Goal: Task Accomplishment & Management: Complete application form

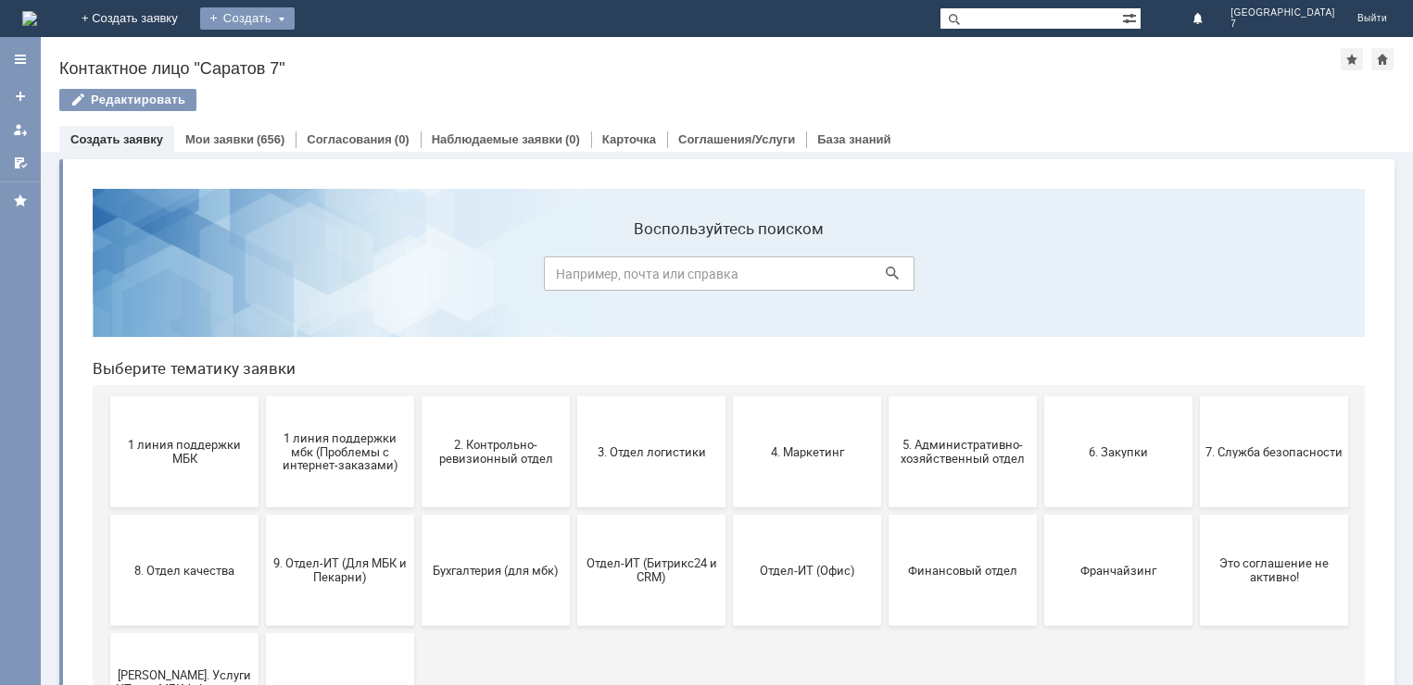
click at [295, 13] on div "Создать" at bounding box center [247, 18] width 94 height 22
click at [345, 53] on link "Заявка" at bounding box center [274, 55] width 141 height 22
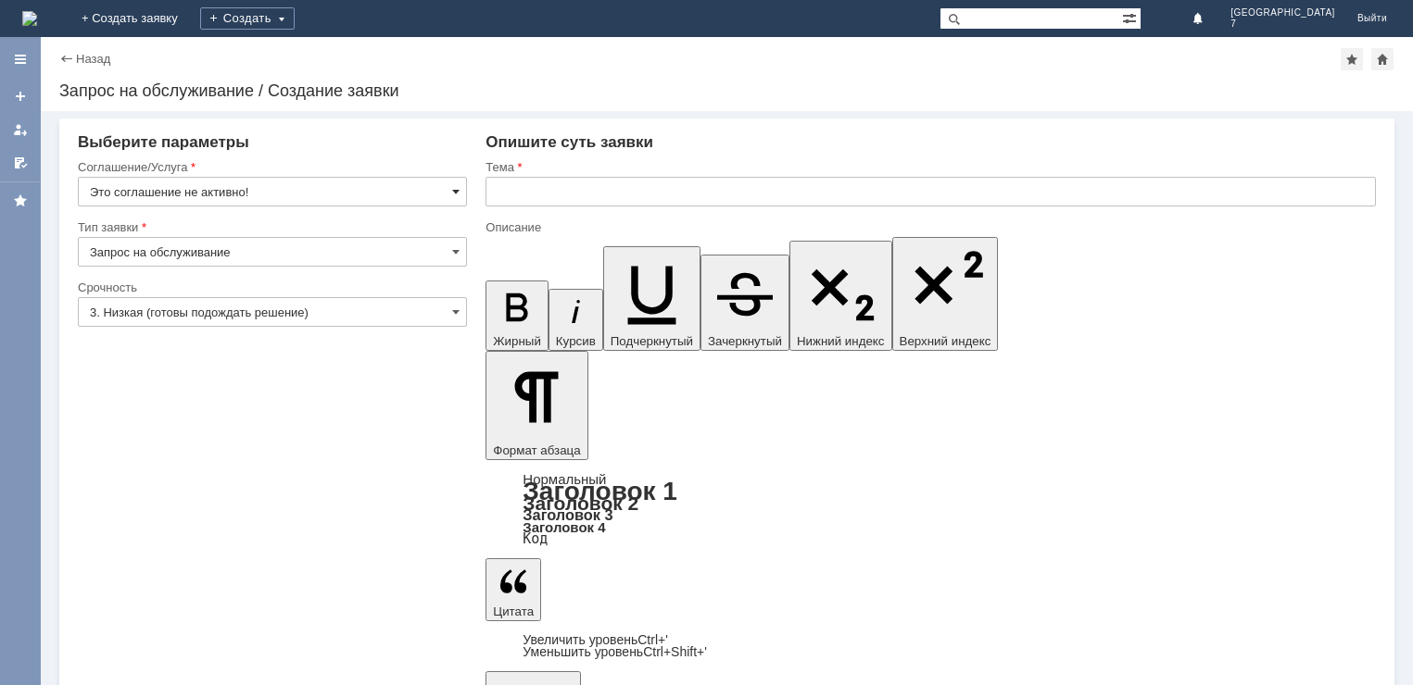
click at [459, 185] on span at bounding box center [455, 191] width 7 height 15
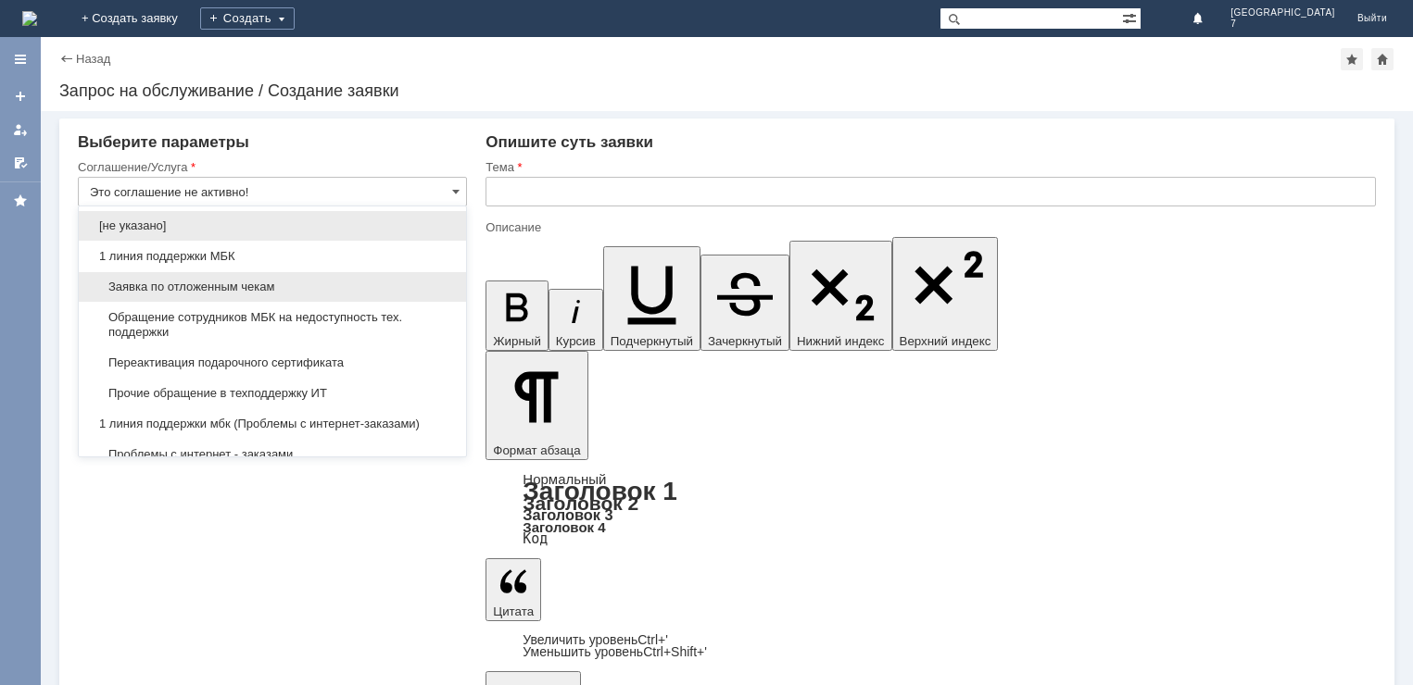
click at [169, 292] on span "Заявка по отложенным чекам" at bounding box center [272, 287] width 365 height 15
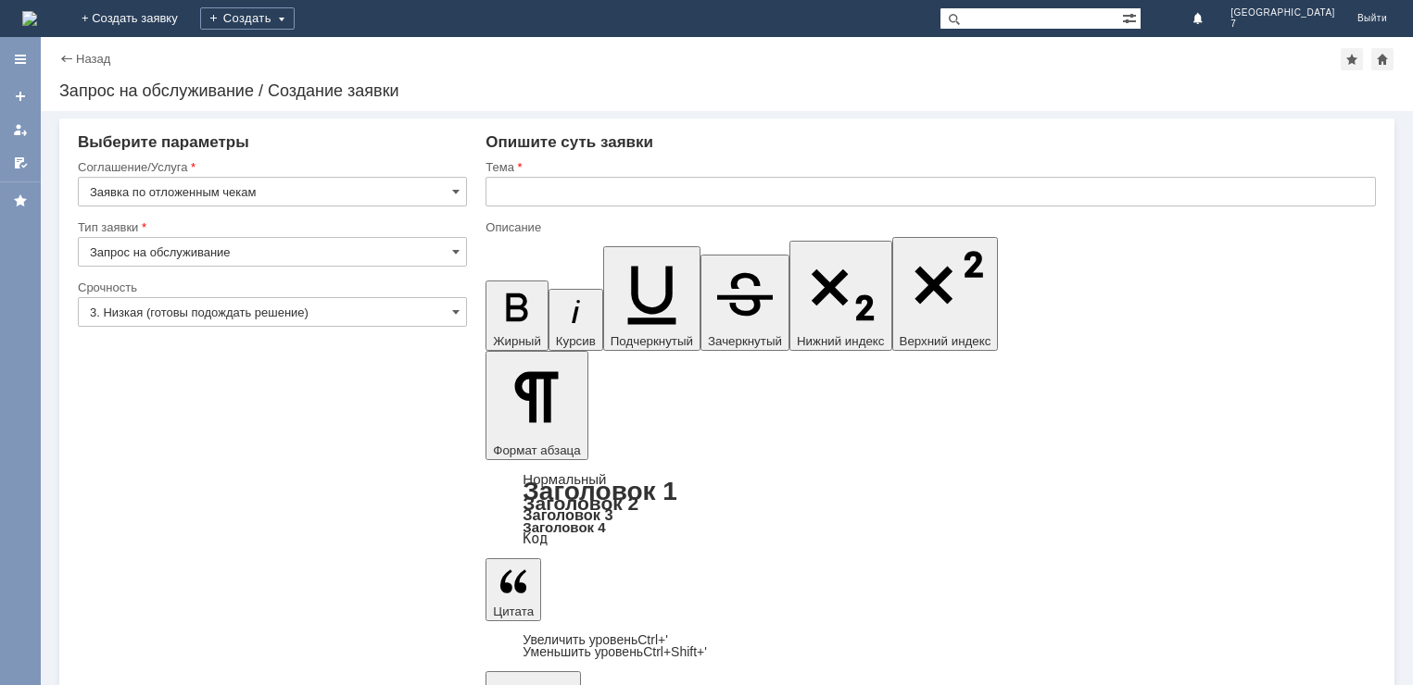
type input "Заявка по отложенным чекам"
click at [457, 252] on span at bounding box center [455, 252] width 7 height 15
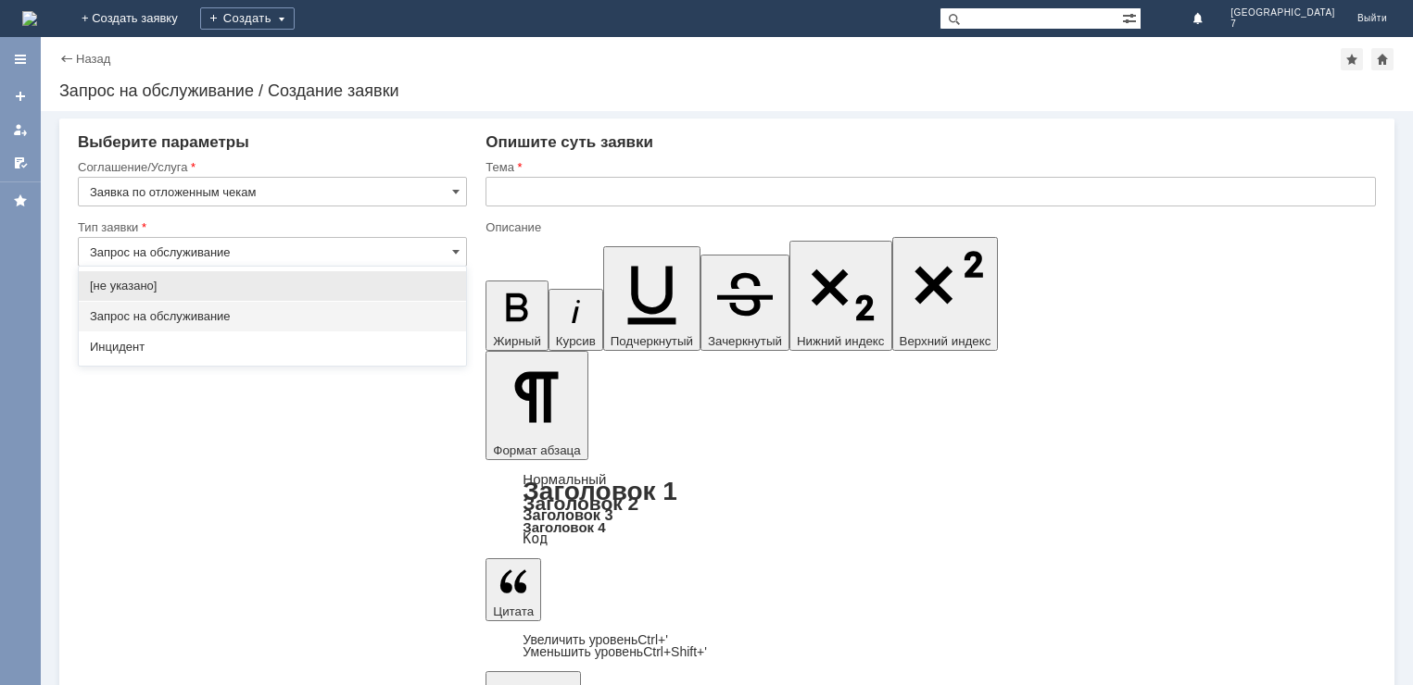
click at [134, 321] on span "Запрос на обслуживание" at bounding box center [272, 316] width 365 height 15
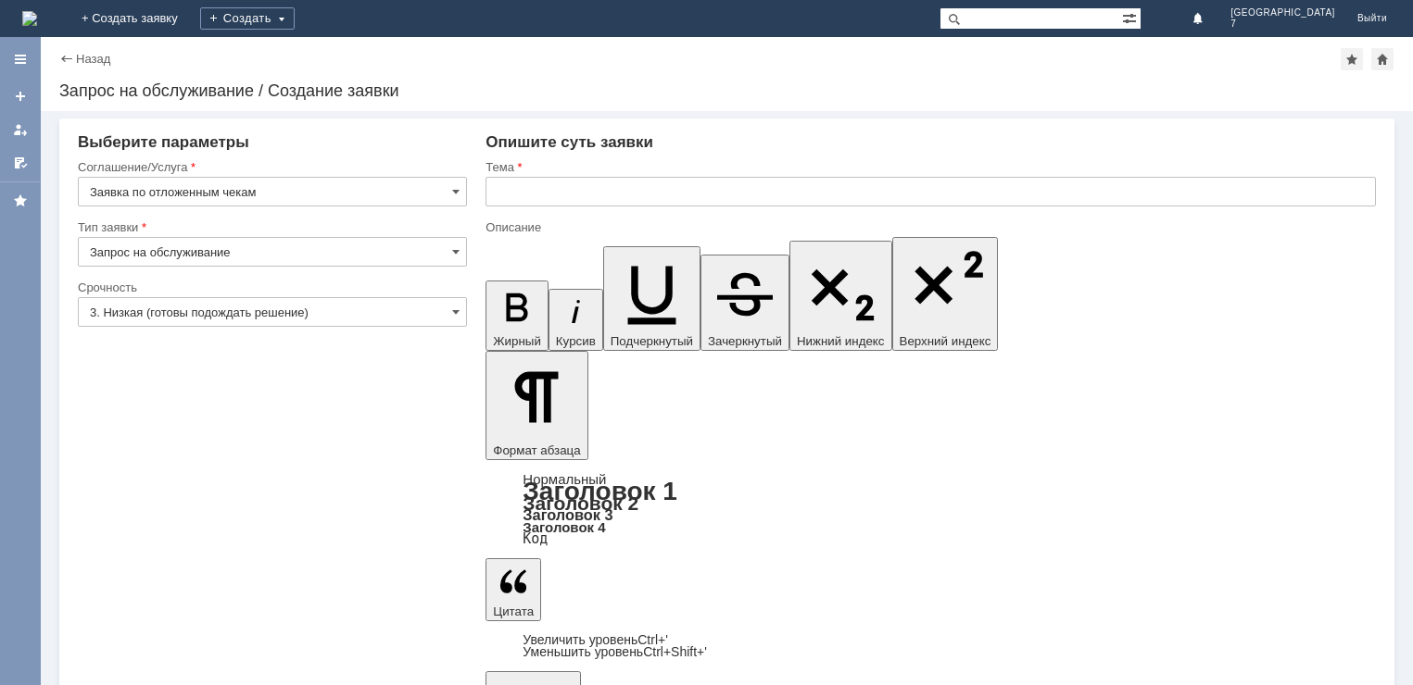
type input "Запрос на обслуживание"
click at [454, 313] on span at bounding box center [455, 312] width 7 height 15
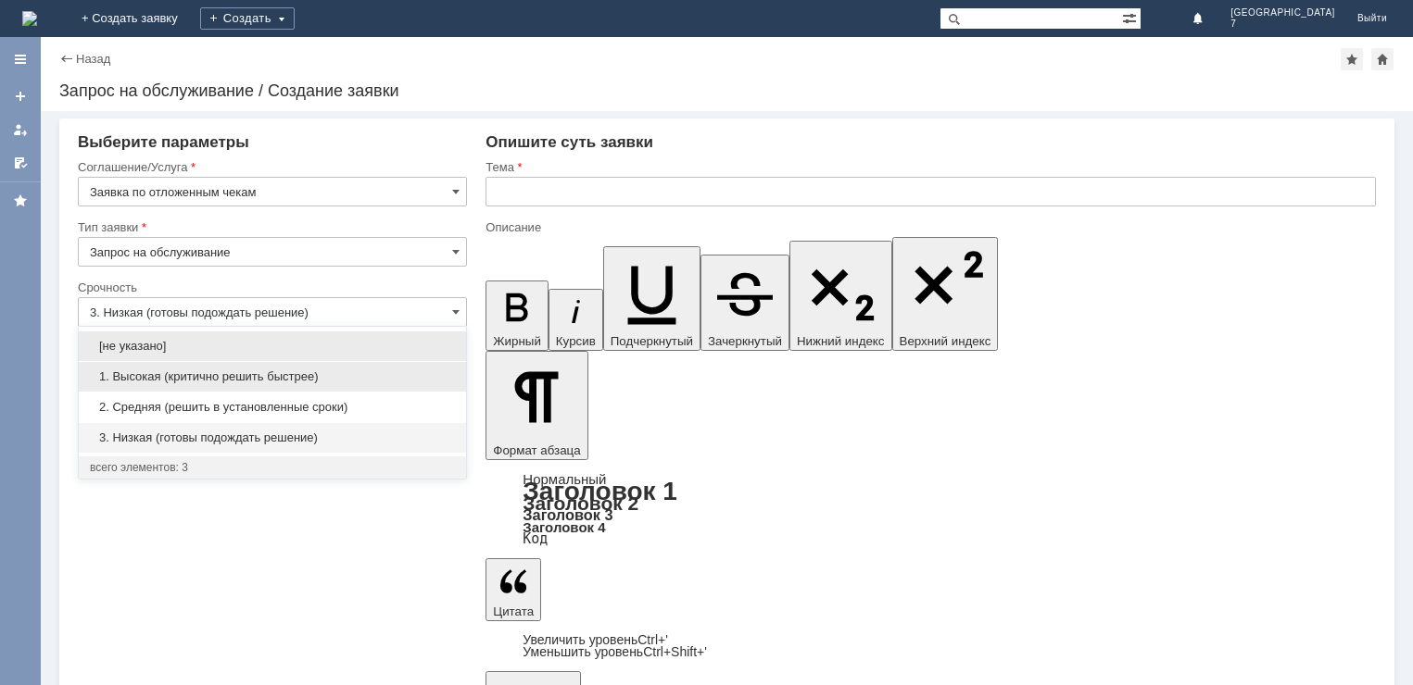
click at [205, 379] on span "1. Высокая (критично решить быстрее)" at bounding box center [272, 377] width 365 height 15
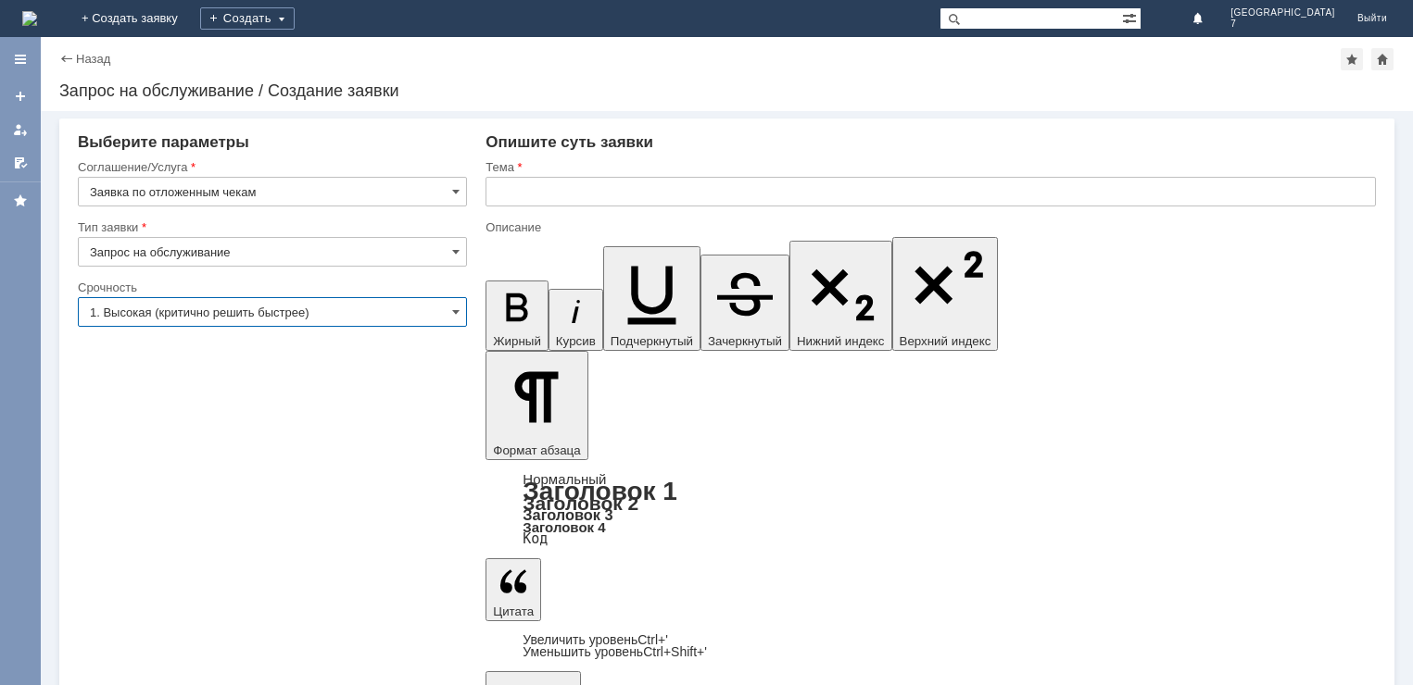
type input "1. Высокая (критично решить быстрее)"
click at [497, 196] on input "text" at bounding box center [930, 192] width 890 height 30
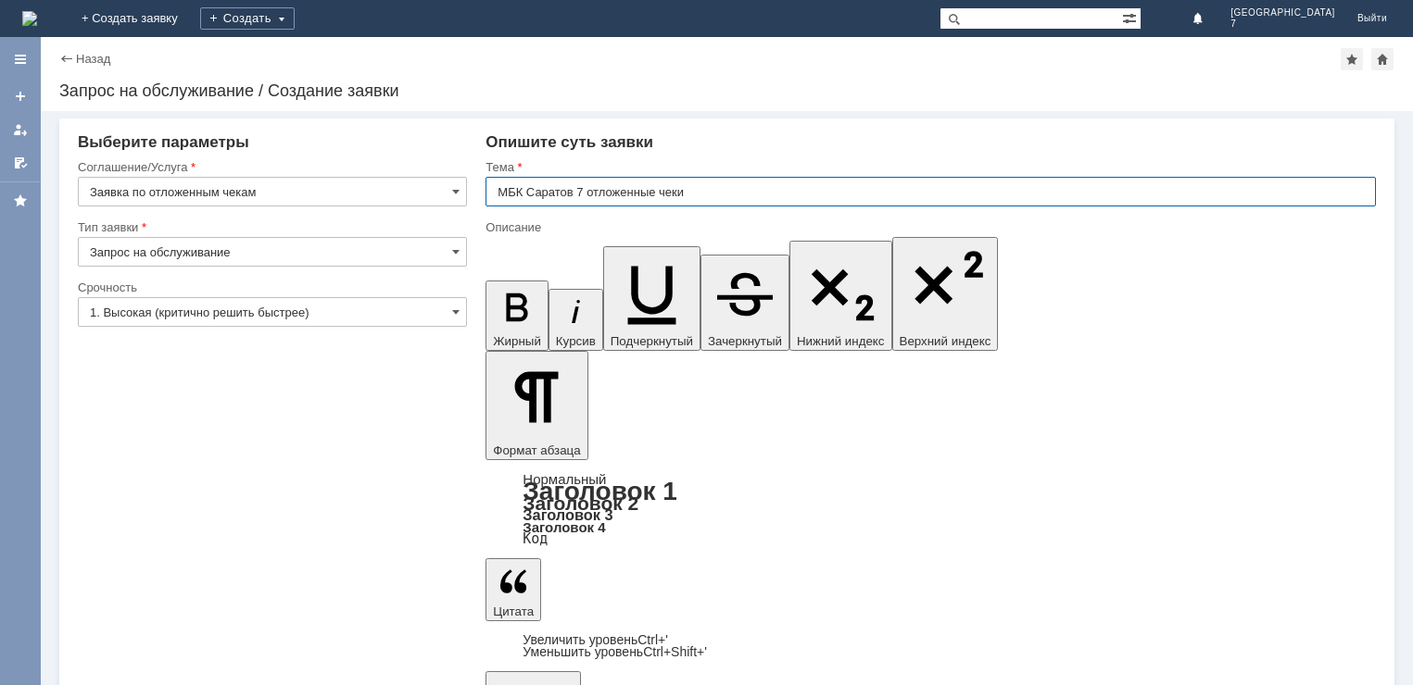
type input "МБК Саратов 7 отложенные чеки"
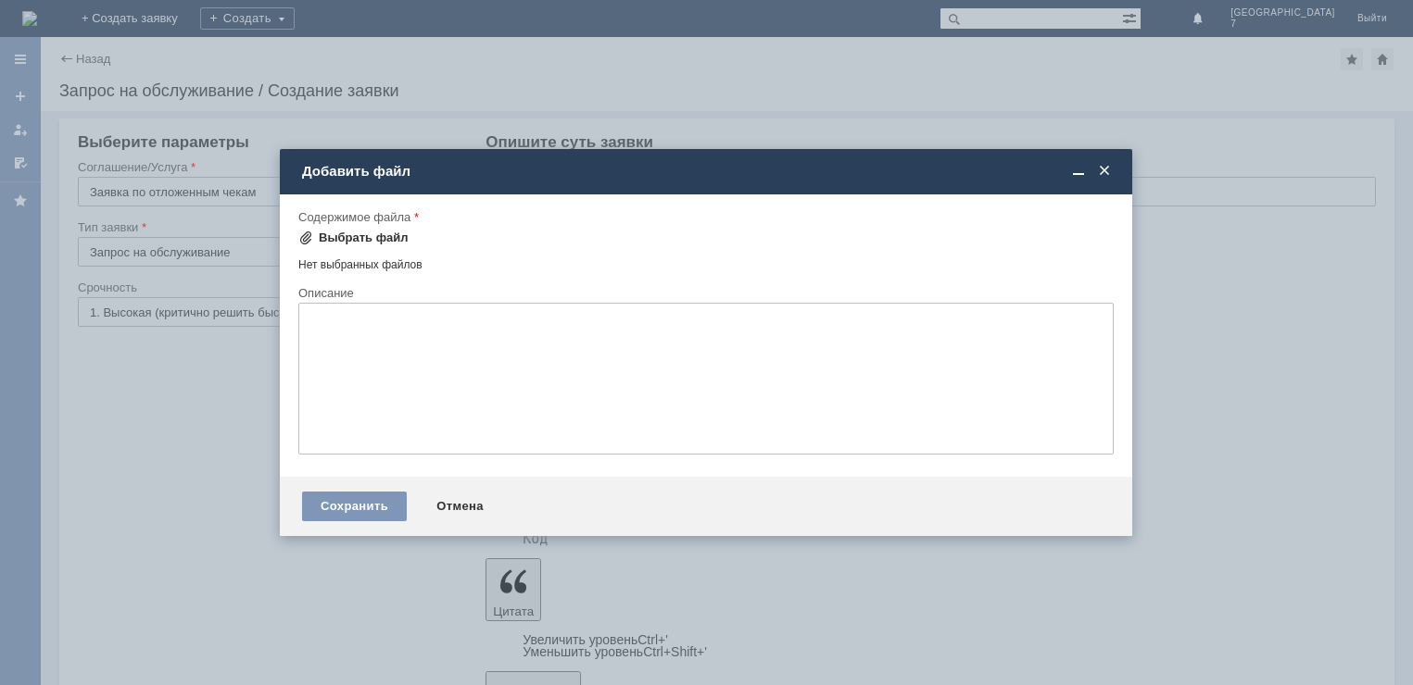
click at [391, 234] on div "Выбрать файл" at bounding box center [364, 238] width 90 height 15
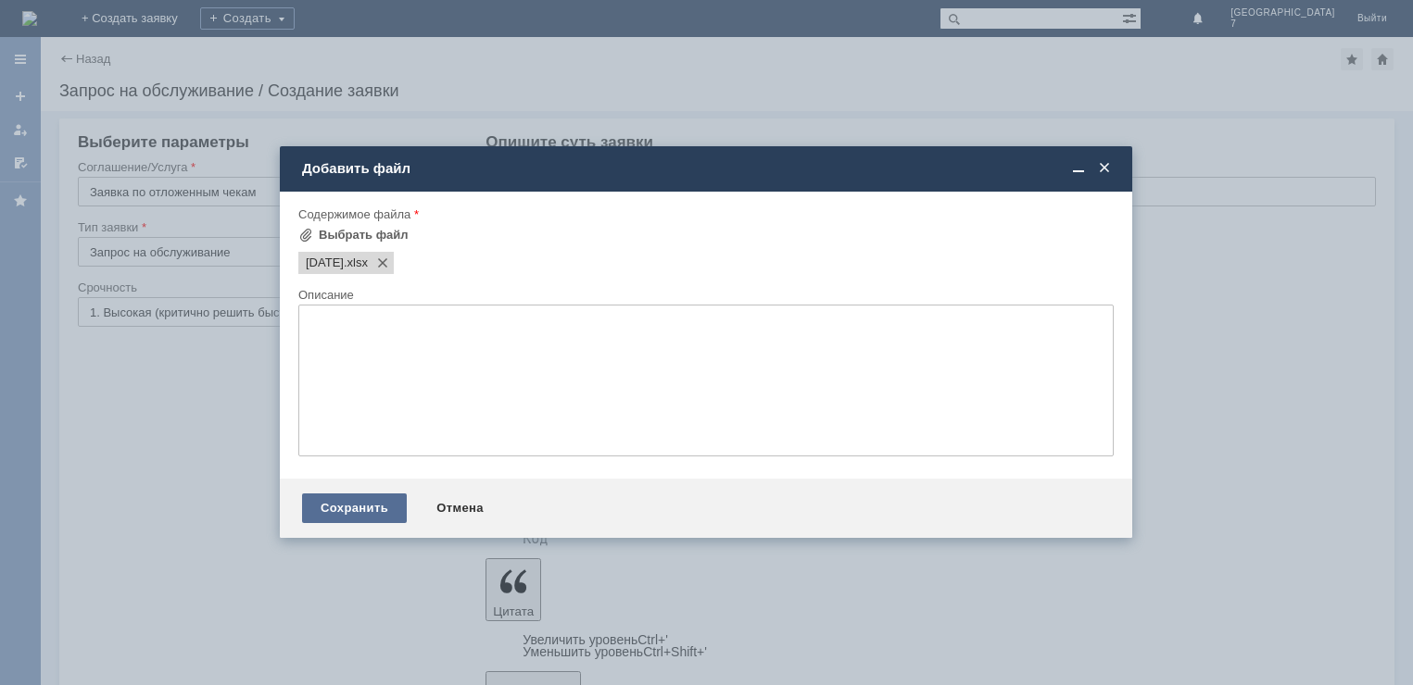
click at [355, 515] on div "Сохранить" at bounding box center [354, 509] width 105 height 30
